Goal: Transaction & Acquisition: Purchase product/service

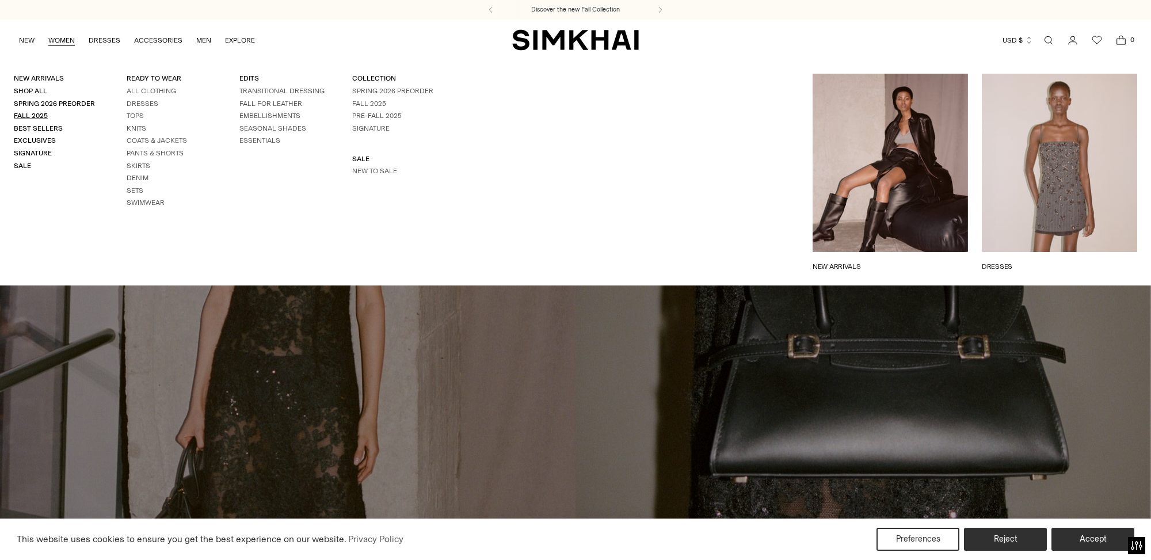
click at [32, 117] on link "Fall 2025" at bounding box center [31, 116] width 34 height 8
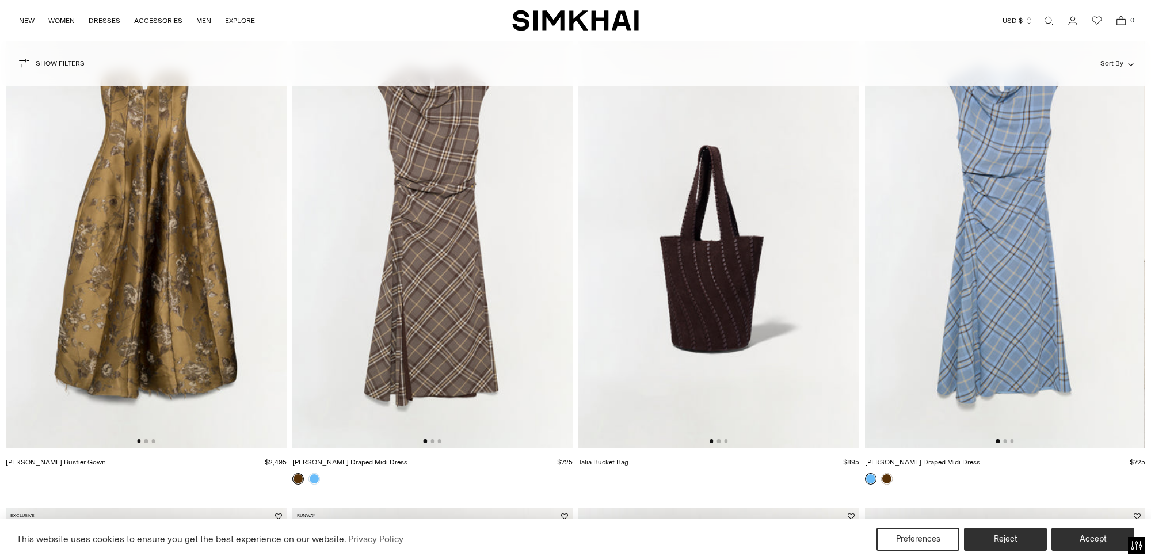
scroll to position [1095, 0]
click at [438, 208] on img at bounding box center [432, 238] width 281 height 421
click at [1007, 191] on img at bounding box center [1004, 238] width 281 height 421
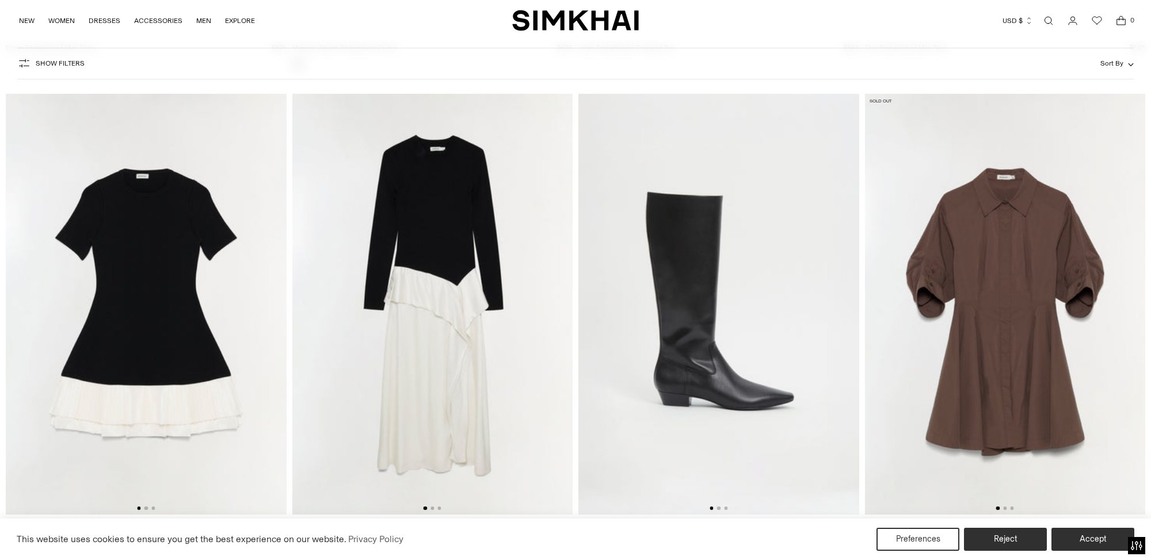
scroll to position [9681, 0]
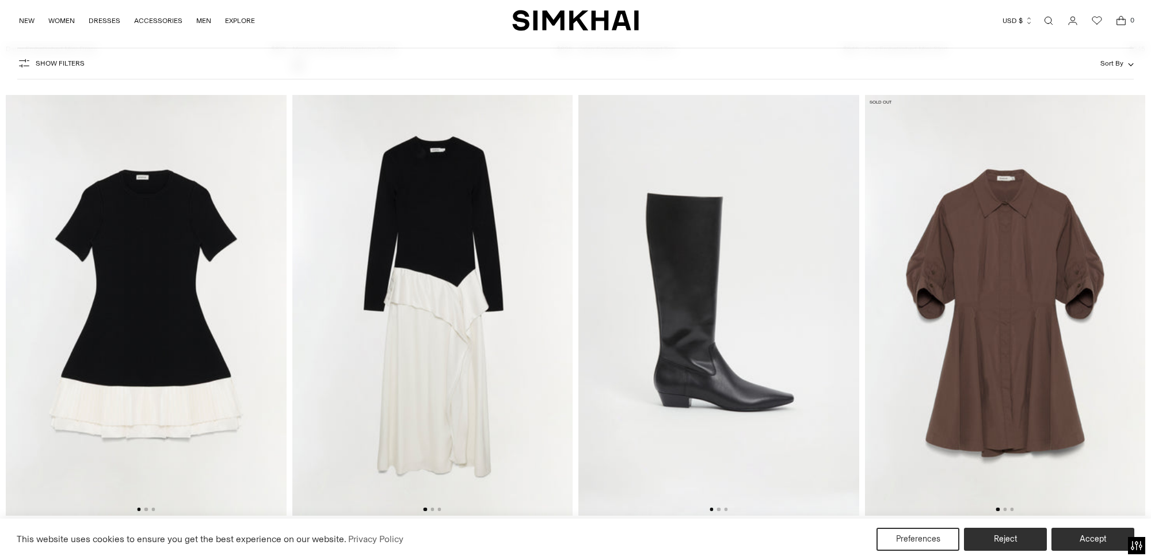
click at [1116, 303] on img at bounding box center [1005, 305] width 281 height 421
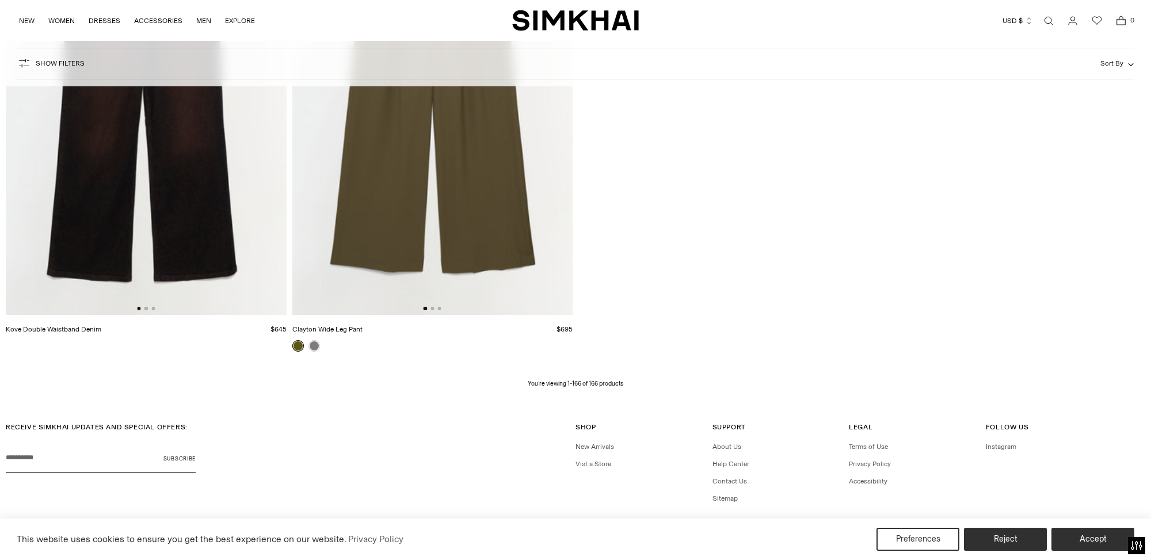
scroll to position [20014, 0]
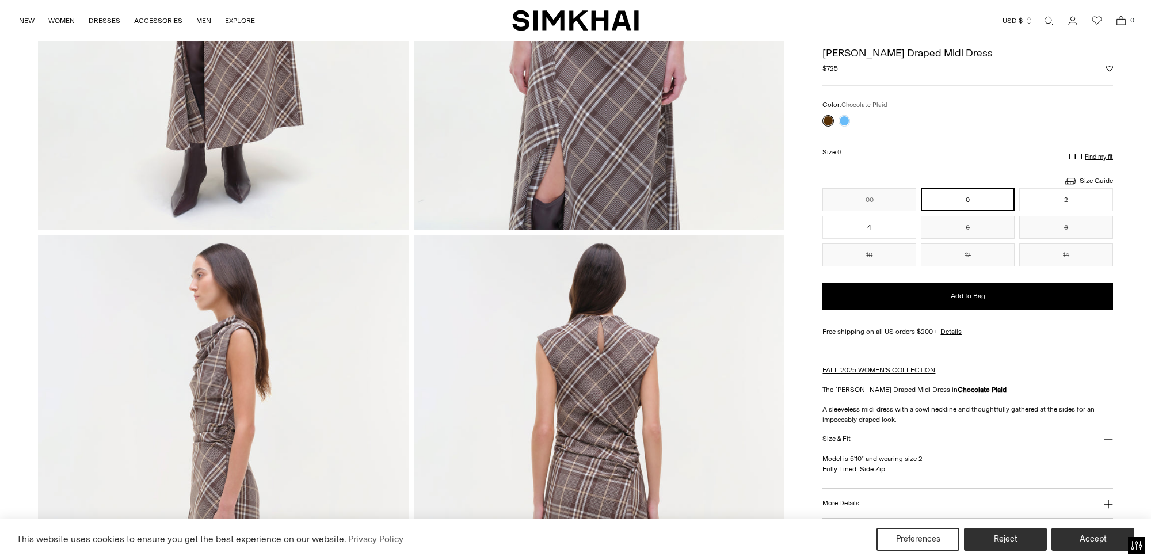
scroll to position [409, 0]
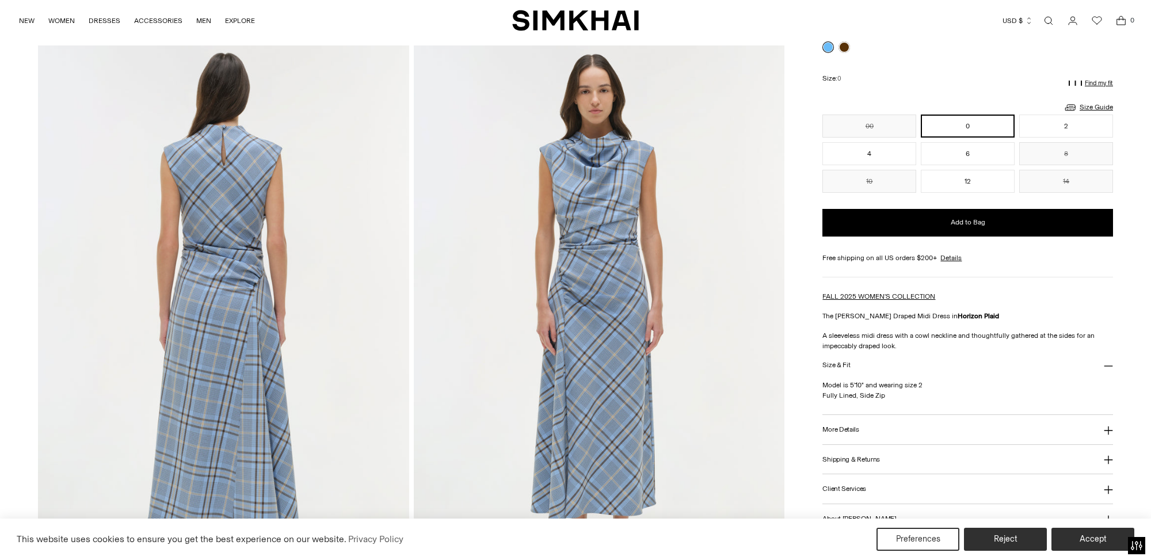
scroll to position [1160, 0]
